Goal: Navigation & Orientation: Find specific page/section

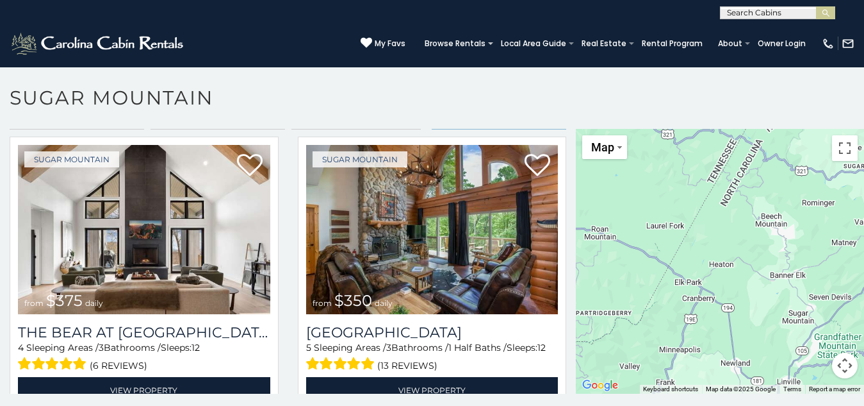
scroll to position [40, 0]
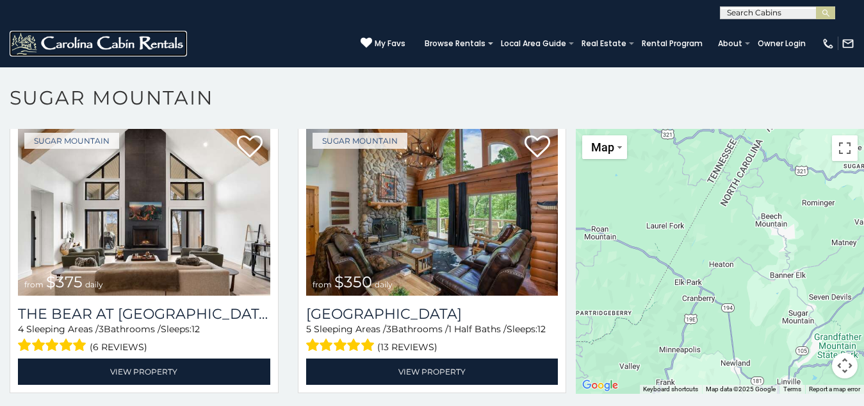
click at [33, 31] on img at bounding box center [98, 44] width 177 height 26
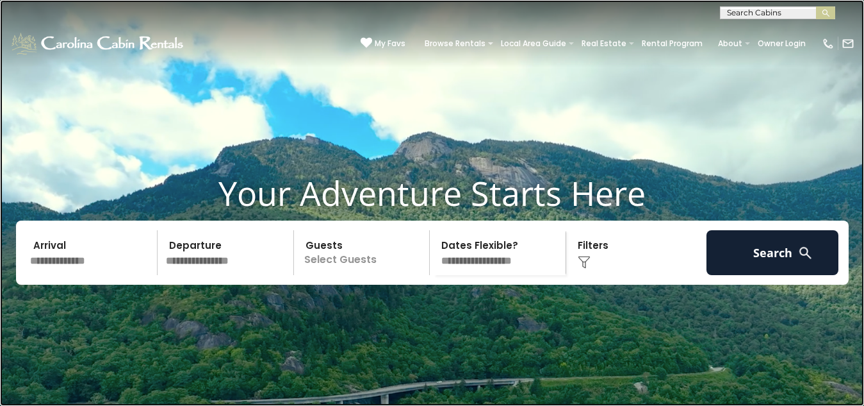
click at [306, 56] on link at bounding box center [432, 203] width 864 height 406
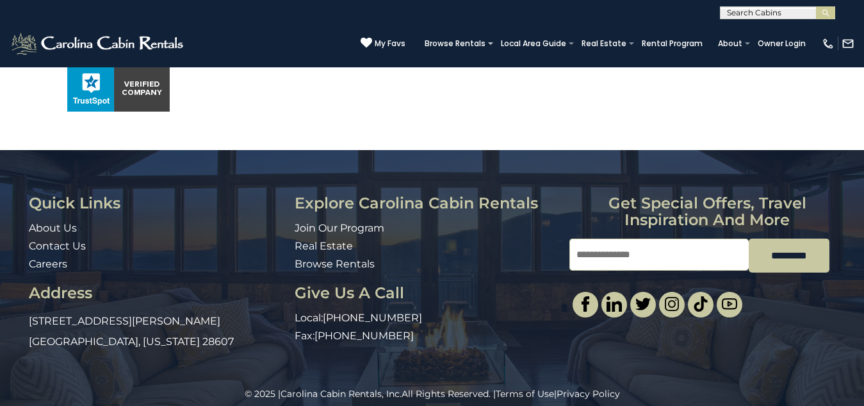
scroll to position [994, 0]
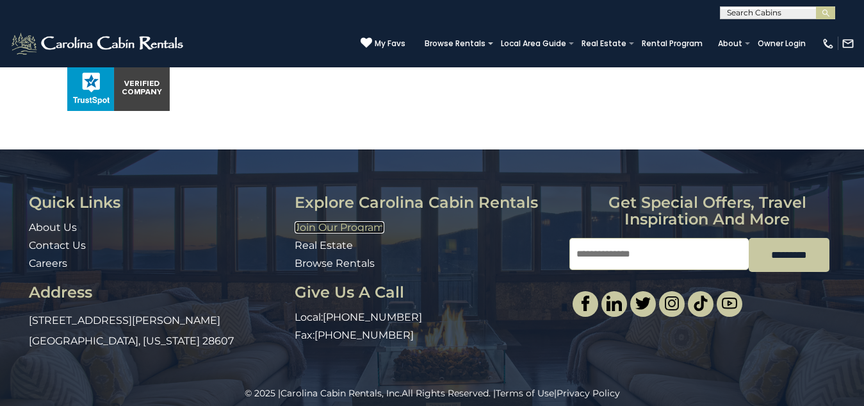
click at [313, 221] on link "Join Our Program" at bounding box center [340, 227] width 90 height 12
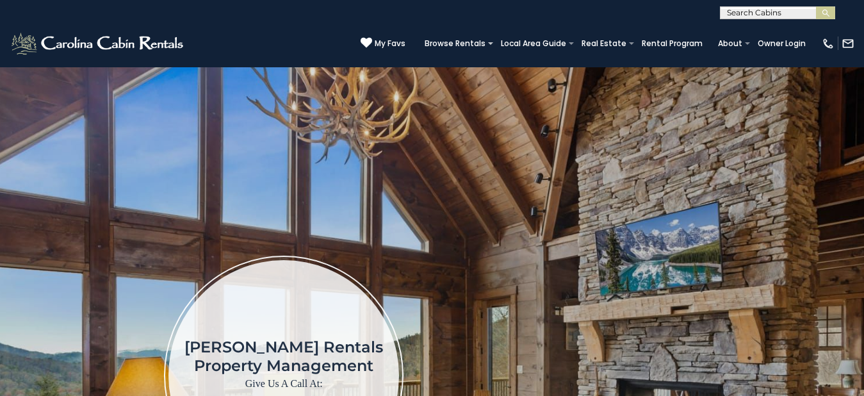
scroll to position [346, 0]
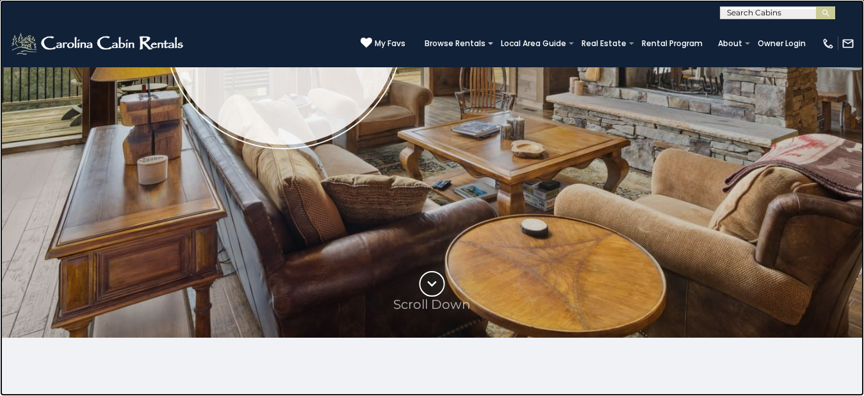
click at [766, 13] on link at bounding box center [432, 198] width 864 height 396
